Goal: Navigation & Orientation: Find specific page/section

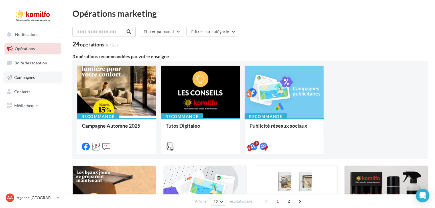
click at [26, 79] on span "Campagnes" at bounding box center [24, 77] width 21 height 5
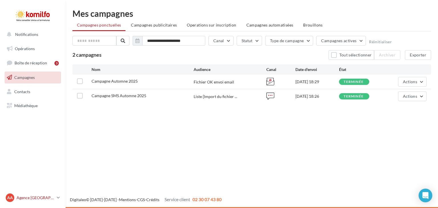
click at [59, 198] on icon at bounding box center [58, 197] width 3 height 5
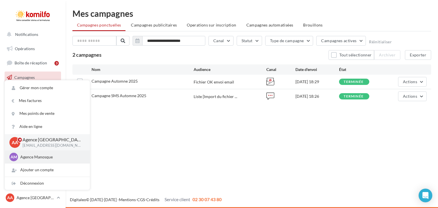
click at [28, 159] on p "Agence Manosque" at bounding box center [51, 157] width 63 height 6
